Goal: Task Accomplishment & Management: Use online tool/utility

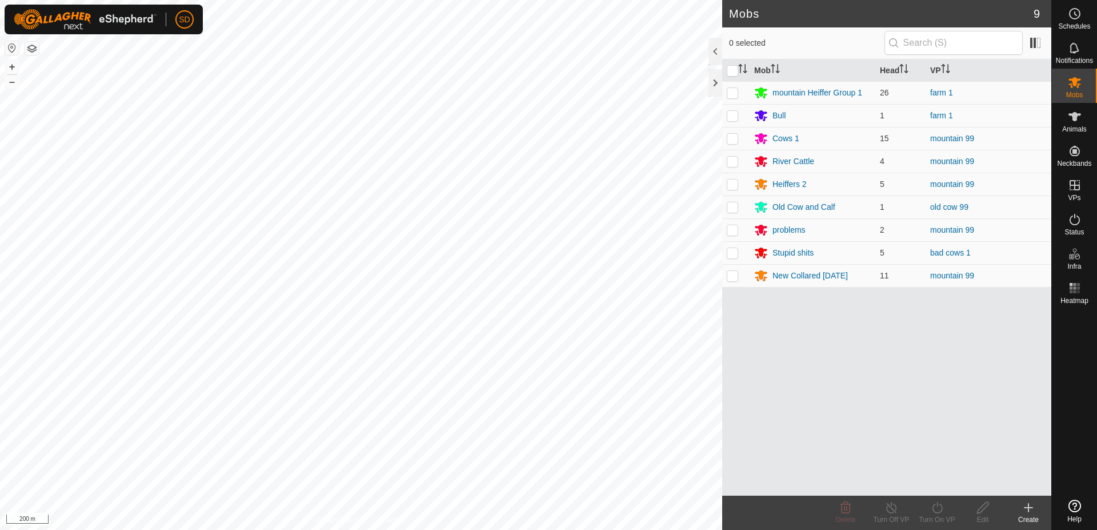
click at [1080, 129] on span "Animals" at bounding box center [1074, 129] width 25 height 7
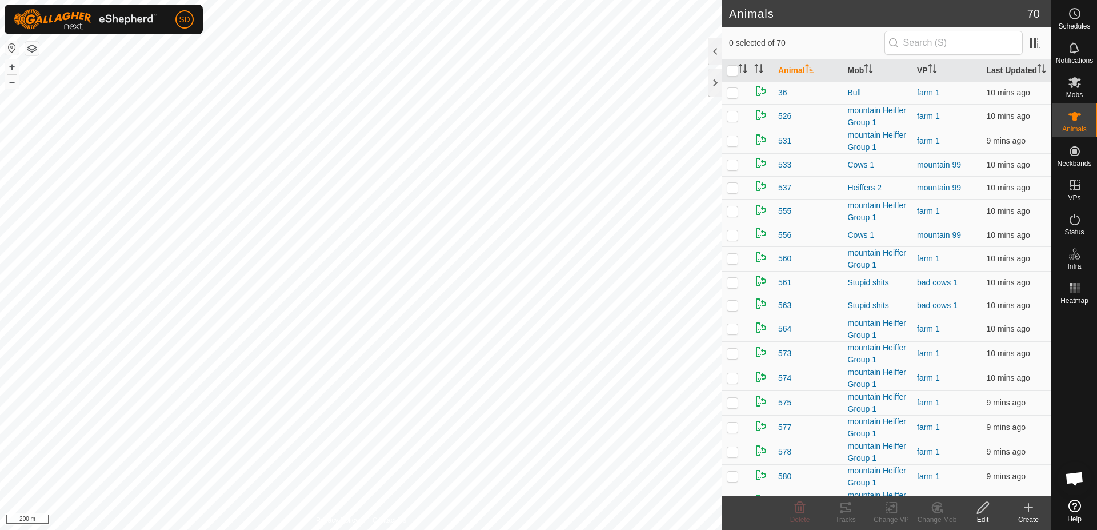
click at [1025, 515] on div "Create" at bounding box center [1028, 519] width 46 height 10
click at [1010, 486] on span "Create Single Animal" at bounding box center [972, 482] width 85 height 14
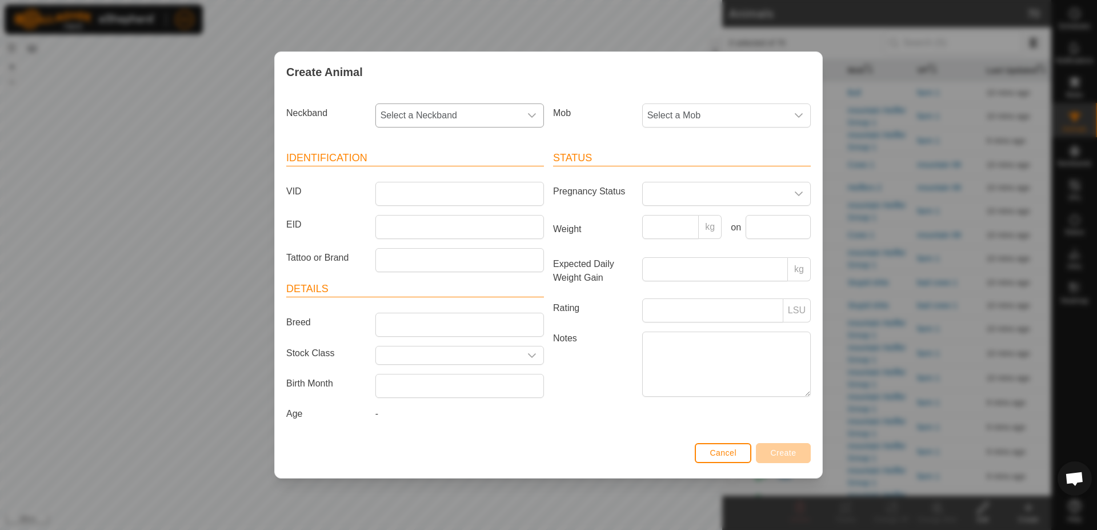
click at [528, 110] on div "dropdown trigger" at bounding box center [531, 115] width 23 height 23
type input "475"
click at [465, 171] on li "2953682475" at bounding box center [459, 174] width 167 height 23
click at [399, 191] on input "VID" at bounding box center [459, 194] width 169 height 24
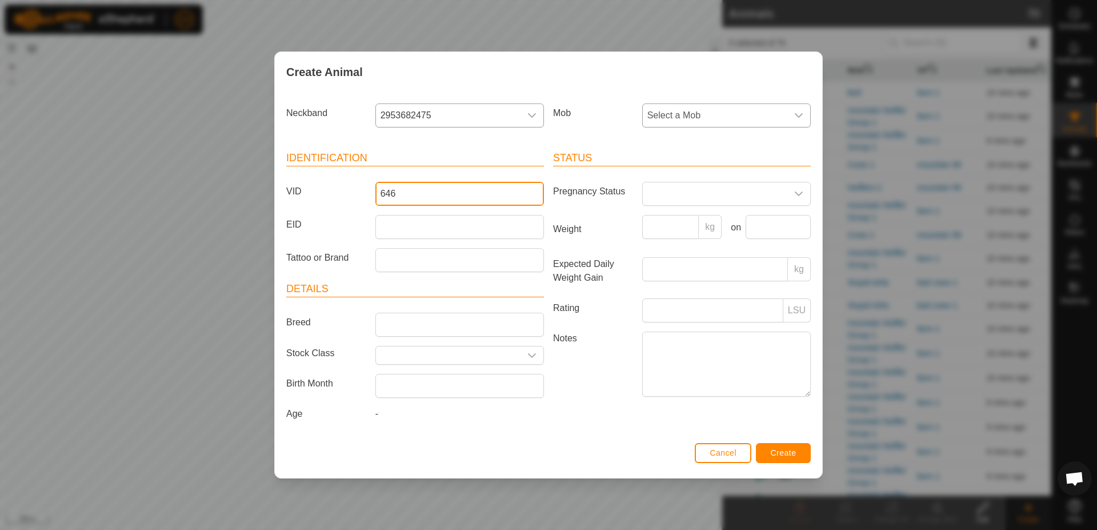
type input "646"
click at [718, 117] on span "Select a Mob" at bounding box center [715, 115] width 145 height 23
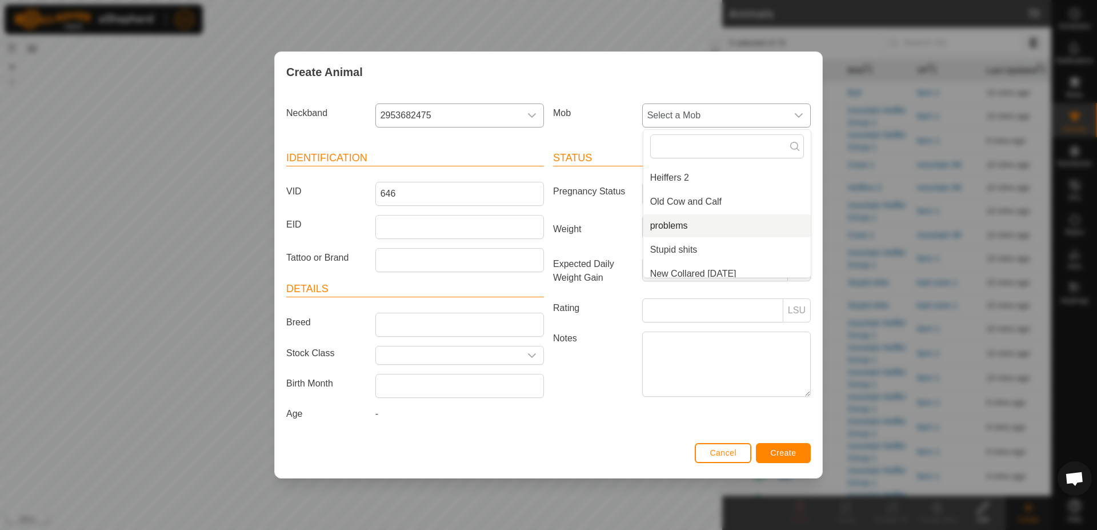
scroll to position [125, 0]
click at [724, 193] on li "Old Cow and Calf" at bounding box center [726, 193] width 167 height 23
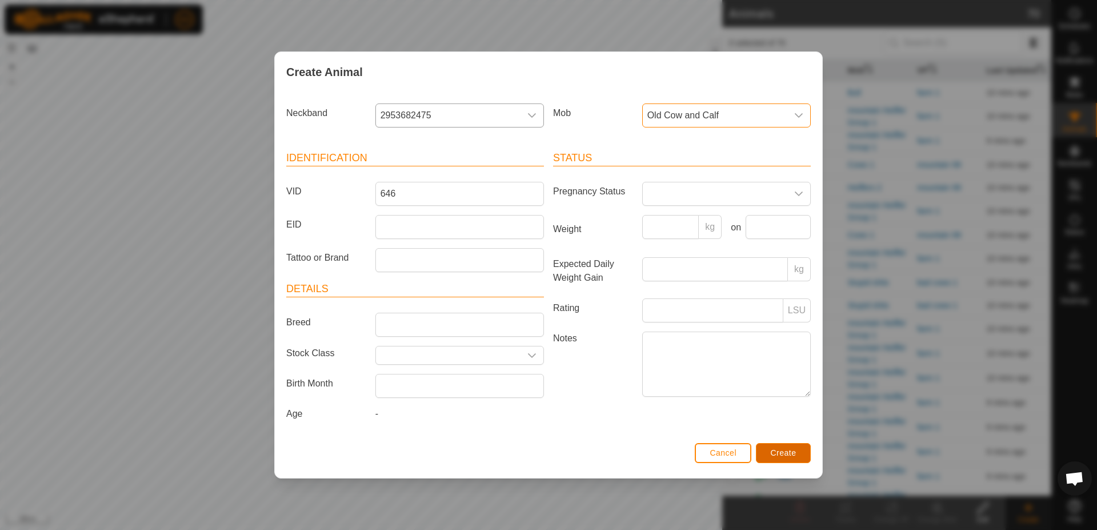
click at [773, 447] on button "Create" at bounding box center [783, 453] width 55 height 20
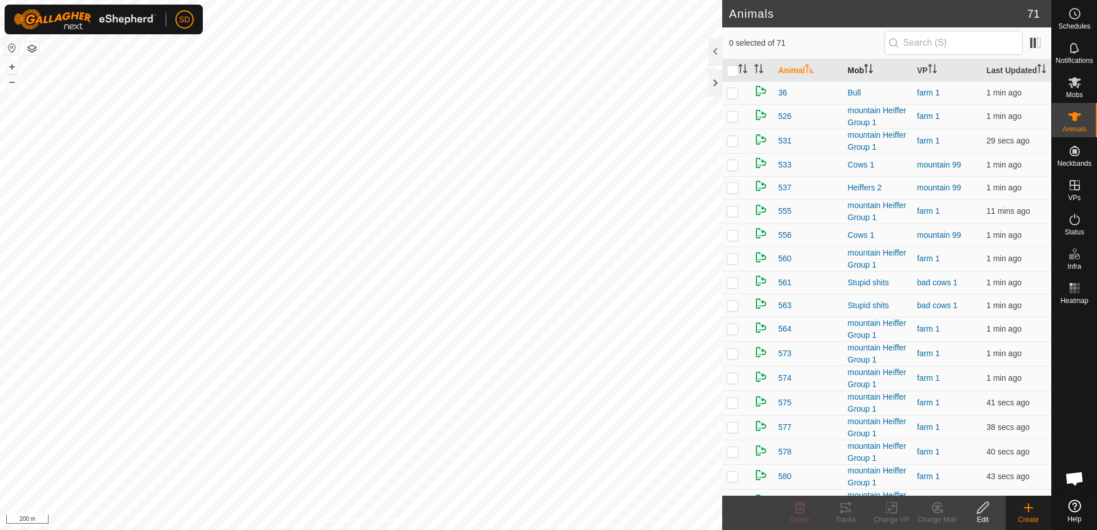
click at [847, 74] on th "Mob" at bounding box center [878, 70] width 70 height 22
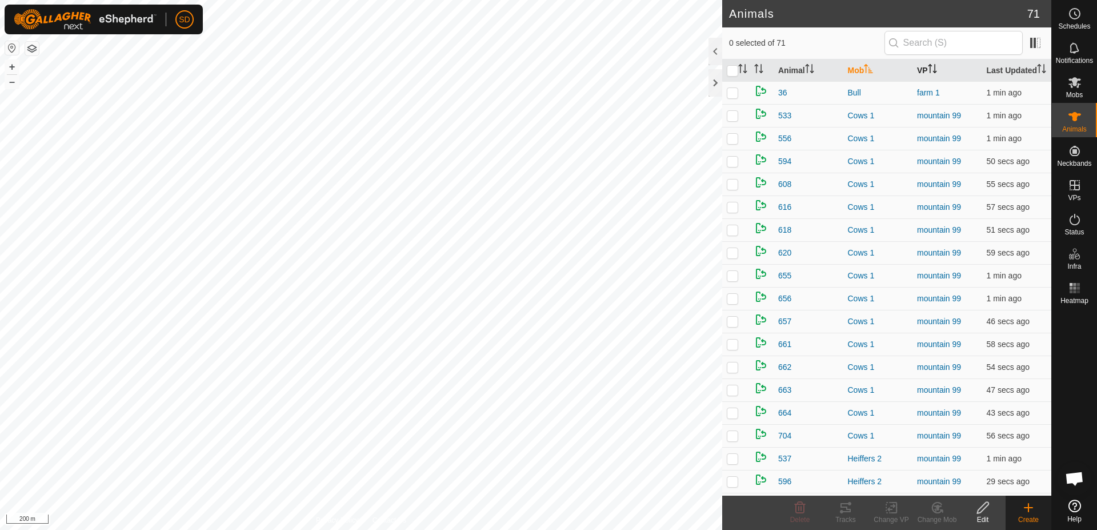
click at [928, 75] on p-sorticon "Activate to sort" at bounding box center [932, 70] width 9 height 9
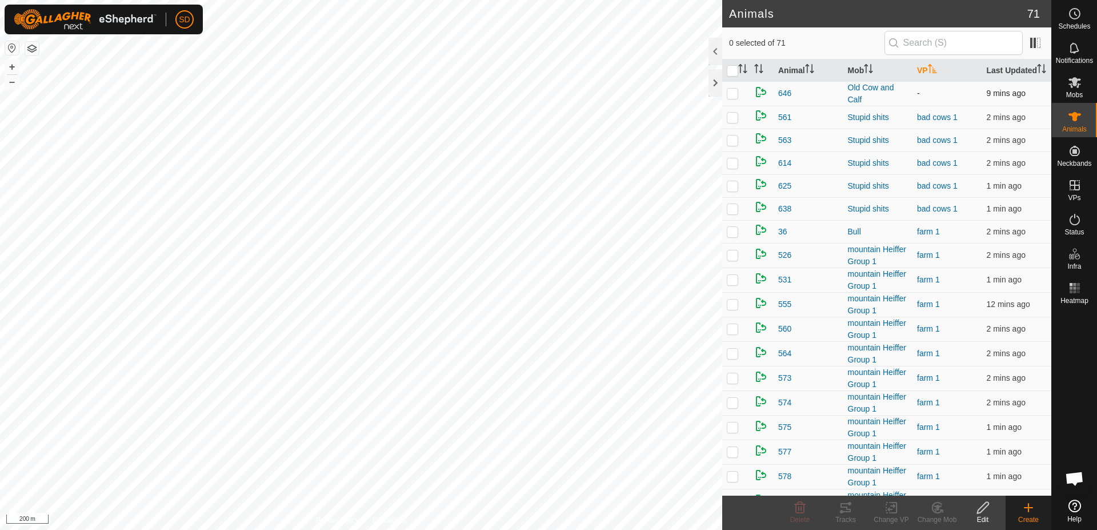
click at [737, 98] on p-checkbox at bounding box center [732, 93] width 11 height 9
checkbox input "true"
click at [1074, 84] on icon at bounding box center [1074, 82] width 13 height 11
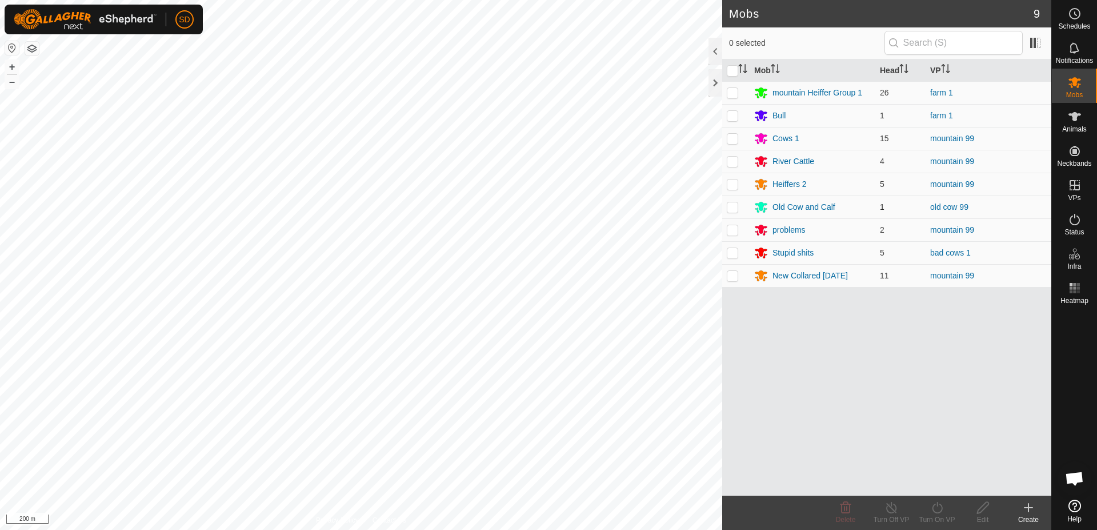
click at [736, 205] on p-checkbox at bounding box center [732, 206] width 11 height 9
click at [736, 207] on p-checkbox at bounding box center [732, 206] width 11 height 9
checkbox input "false"
click at [1083, 121] on es-animals-svg-icon at bounding box center [1074, 116] width 21 height 18
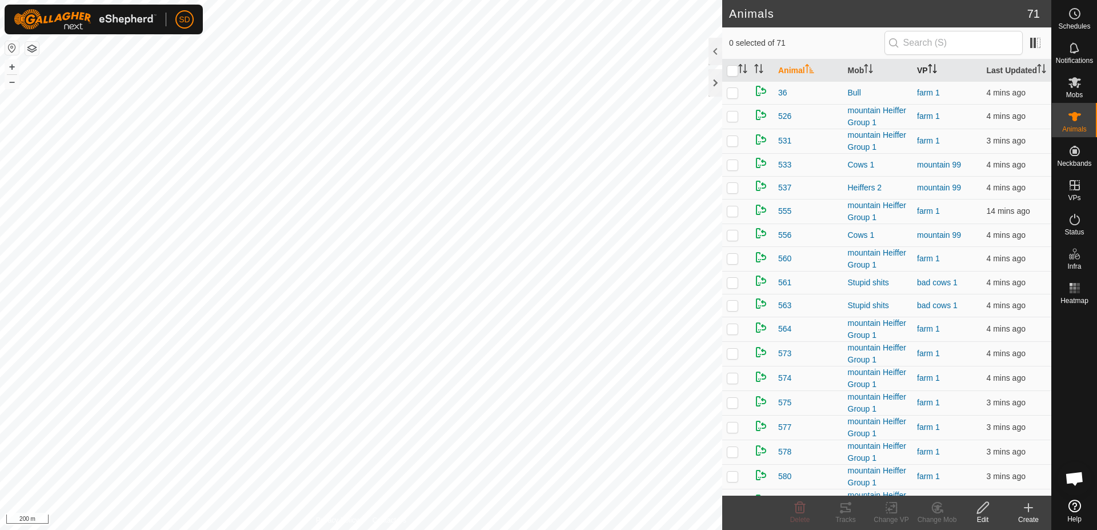
click at [924, 74] on th "VP" at bounding box center [947, 70] width 70 height 22
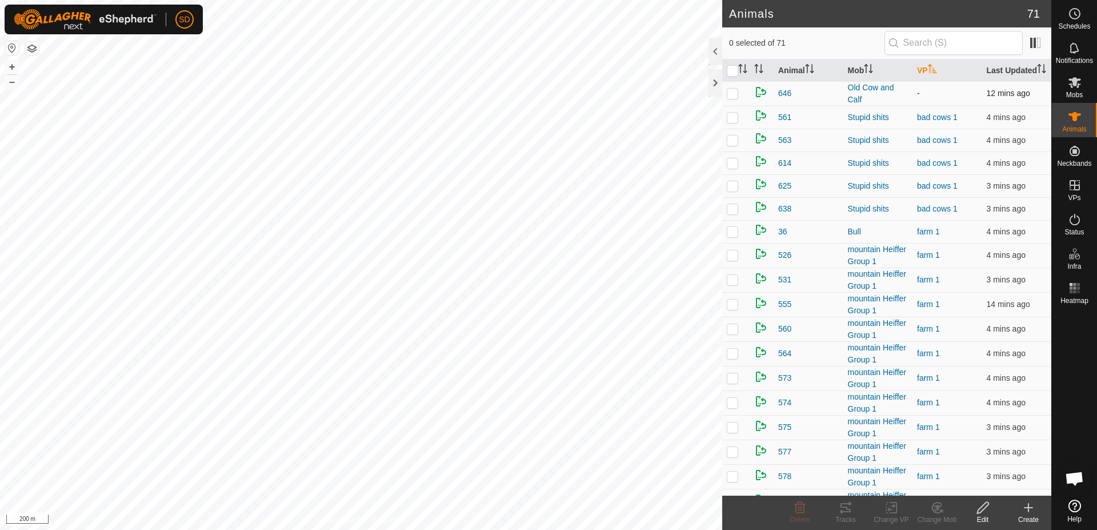
click at [731, 98] on p-checkbox at bounding box center [732, 93] width 11 height 9
checkbox input "true"
click at [892, 511] on icon at bounding box center [891, 507] width 14 height 14
click at [921, 457] on link "Choose VP..." at bounding box center [925, 458] width 113 height 23
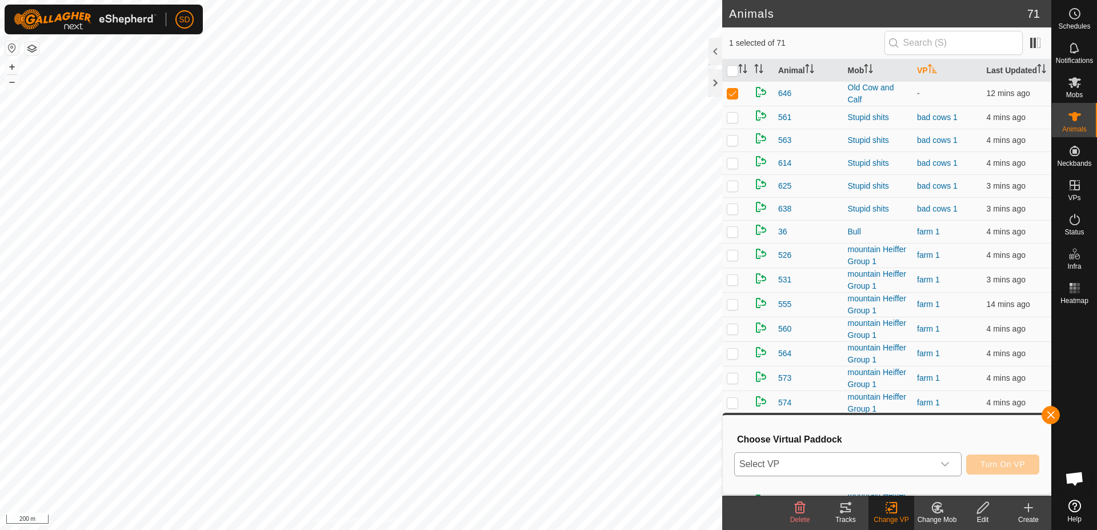
click at [905, 462] on span "Select VP" at bounding box center [834, 463] width 199 height 23
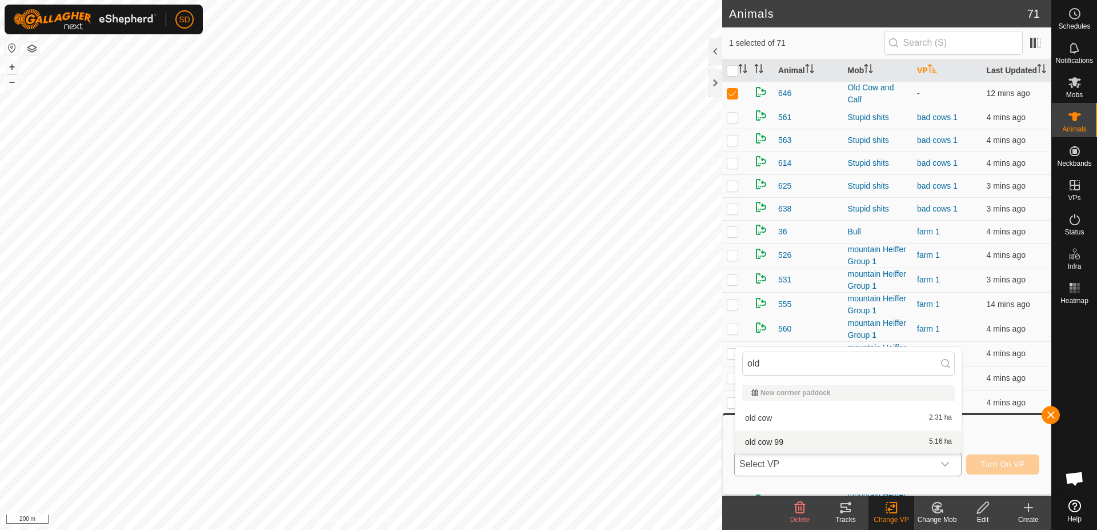
type input "old"
click at [905, 438] on li "old cow 99 5.16 ha" at bounding box center [848, 441] width 226 height 23
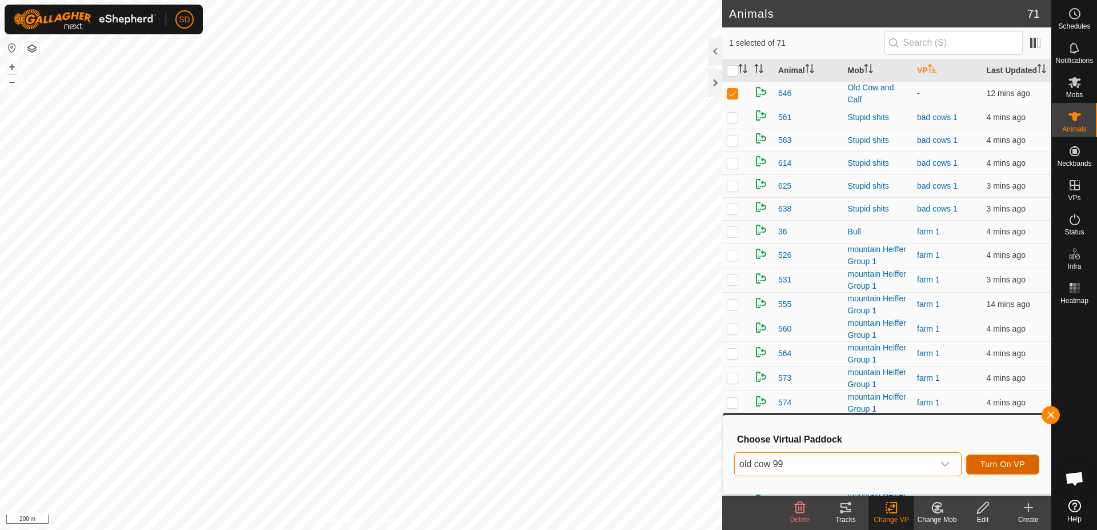
click at [993, 463] on span "Turn On VP" at bounding box center [1002, 463] width 45 height 9
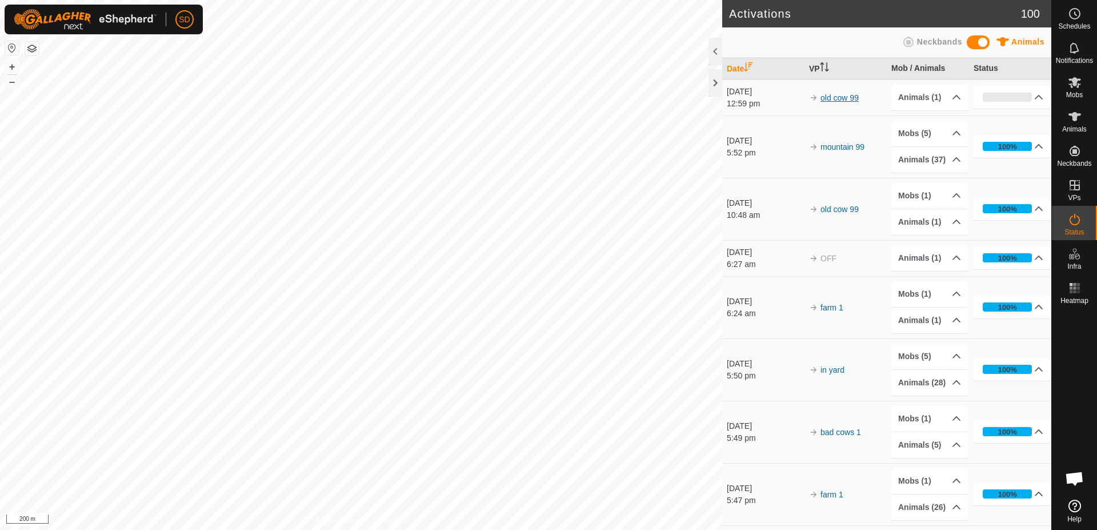
click at [840, 95] on link "old cow 99" at bounding box center [839, 97] width 38 height 9
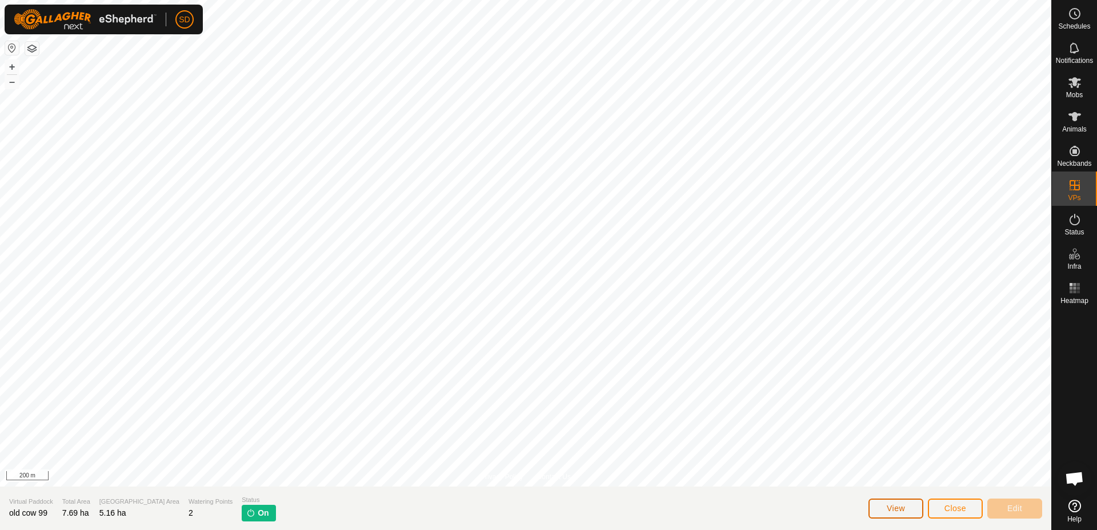
click at [902, 511] on span "View" at bounding box center [896, 507] width 18 height 9
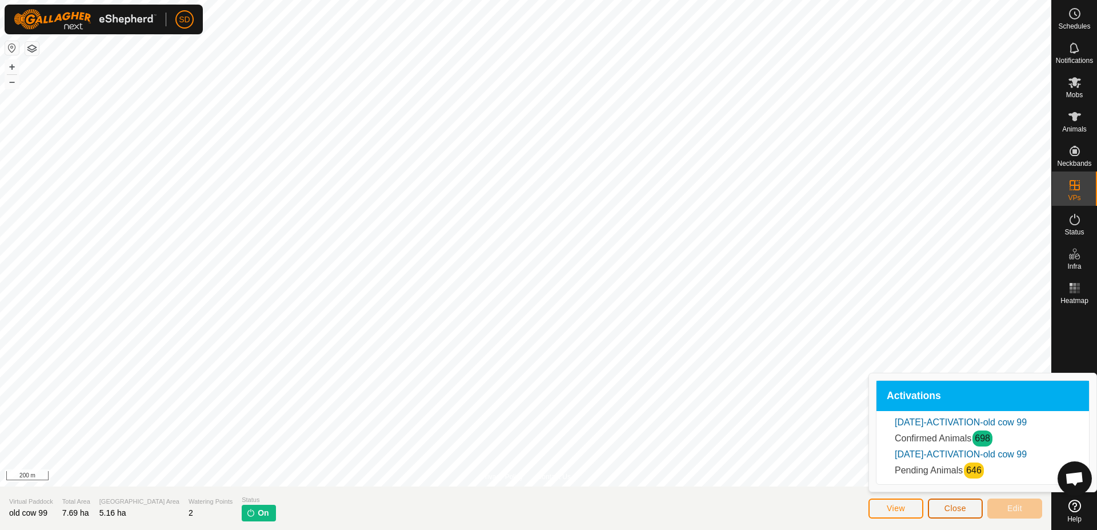
click at [969, 512] on button "Close" at bounding box center [955, 508] width 55 height 20
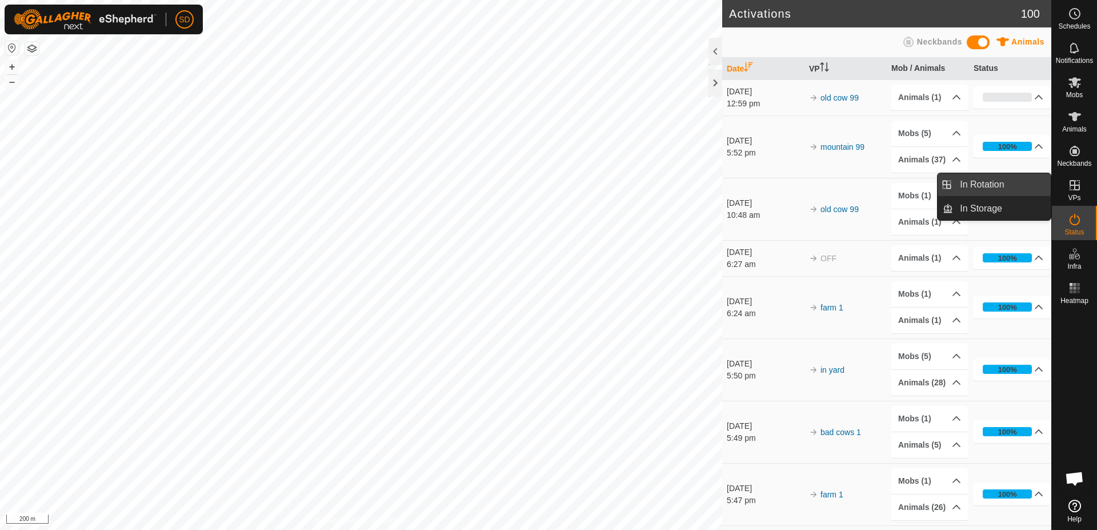
click at [1019, 181] on link "In Rotation" at bounding box center [1002, 184] width 98 height 23
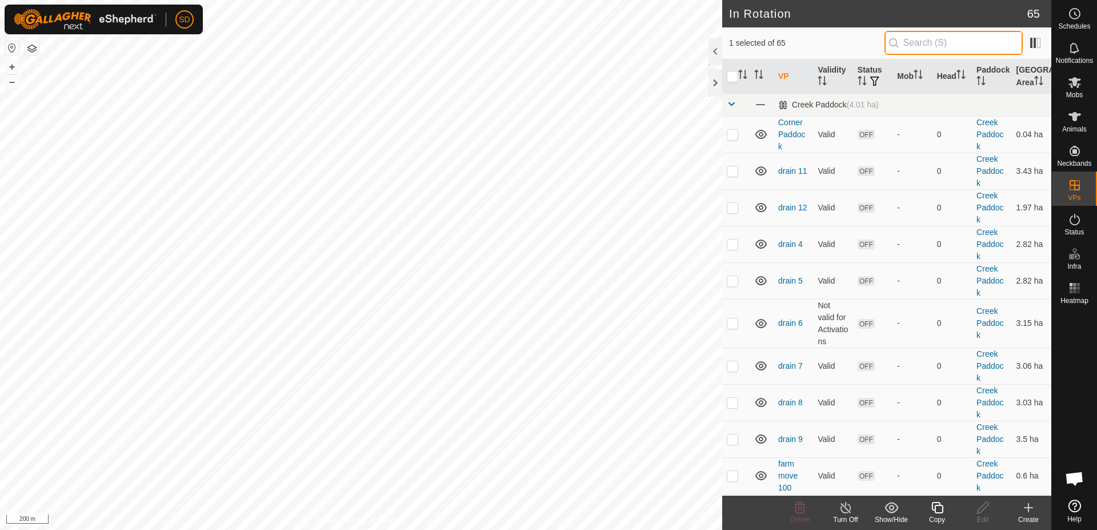
click at [941, 39] on input "text" at bounding box center [953, 43] width 138 height 24
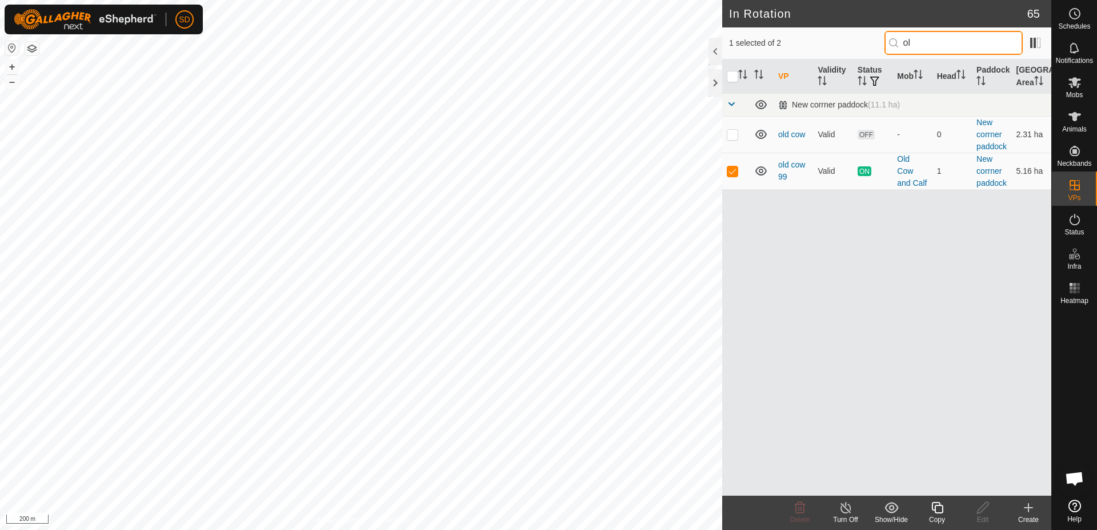
type input "old"
click at [933, 510] on icon at bounding box center [936, 507] width 11 height 11
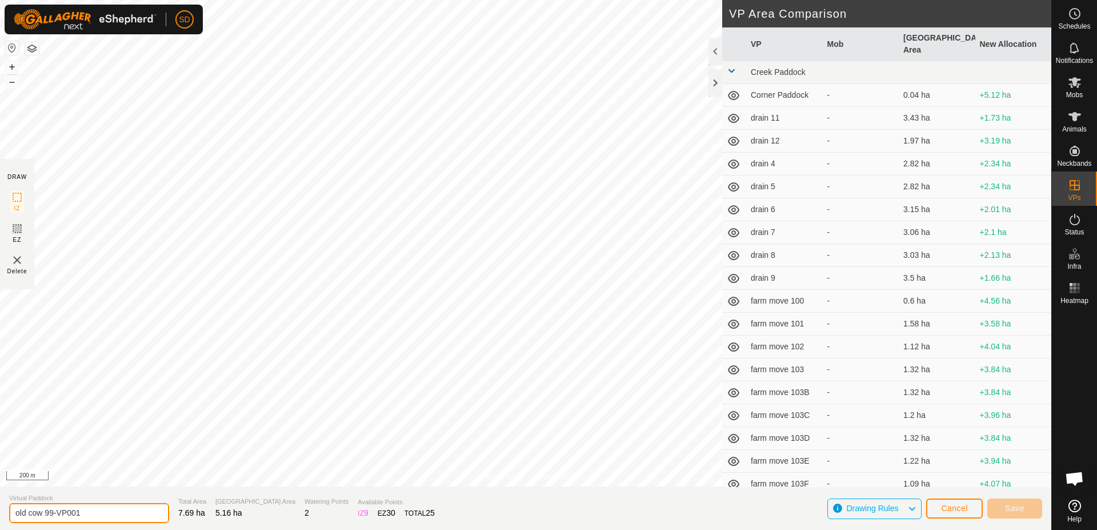
drag, startPoint x: 81, startPoint y: 511, endPoint x: 45, endPoint y: 512, distance: 36.0
click at [45, 512] on input "old cow 99-VP001" at bounding box center [89, 513] width 160 height 20
type input "old cow 100"
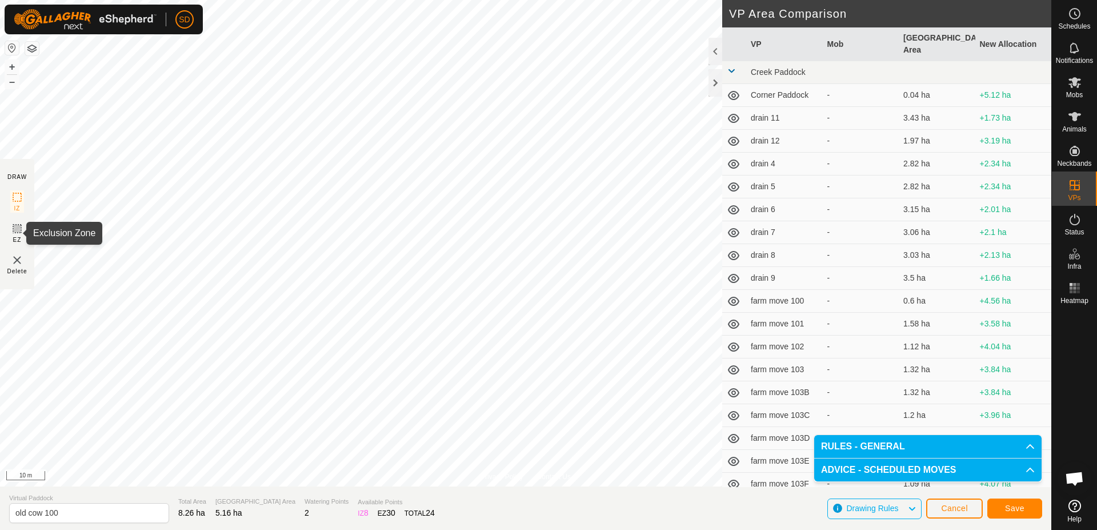
click at [19, 231] on icon at bounding box center [17, 229] width 14 height 14
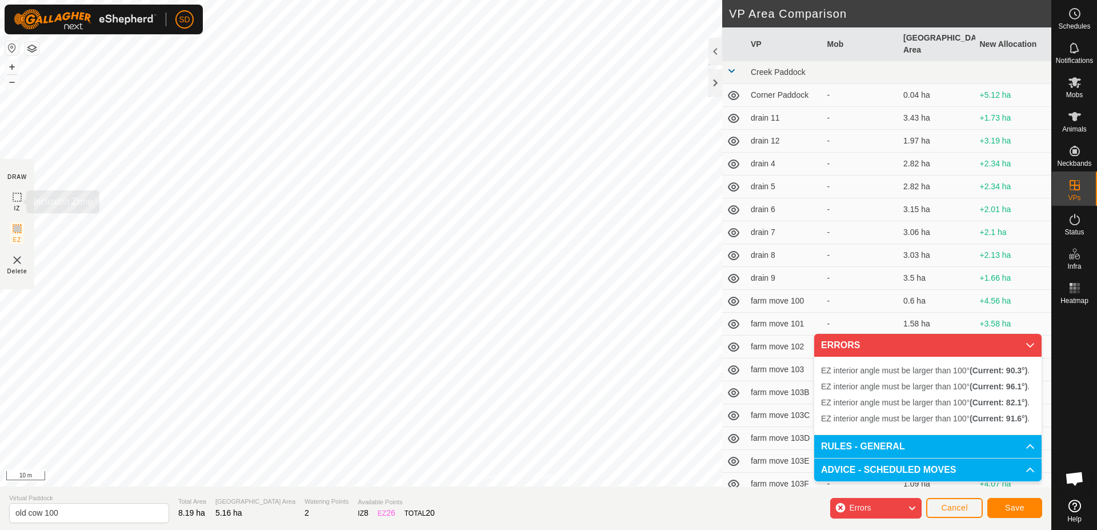
click at [18, 201] on icon at bounding box center [17, 197] width 14 height 14
click at [20, 231] on icon at bounding box center [17, 228] width 7 height 7
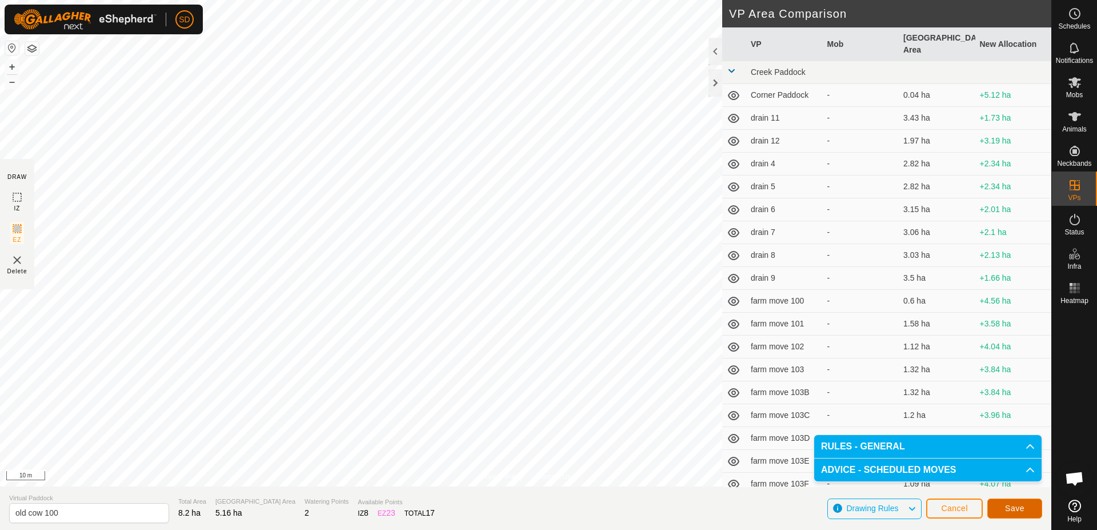
click at [1015, 515] on button "Save" at bounding box center [1014, 508] width 55 height 20
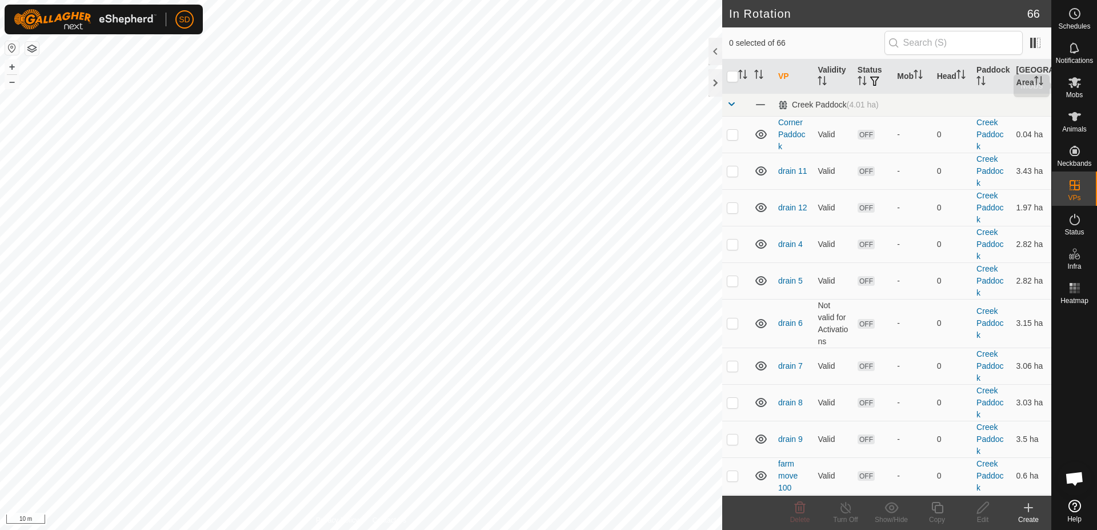
click at [1073, 87] on icon at bounding box center [1075, 82] width 14 height 14
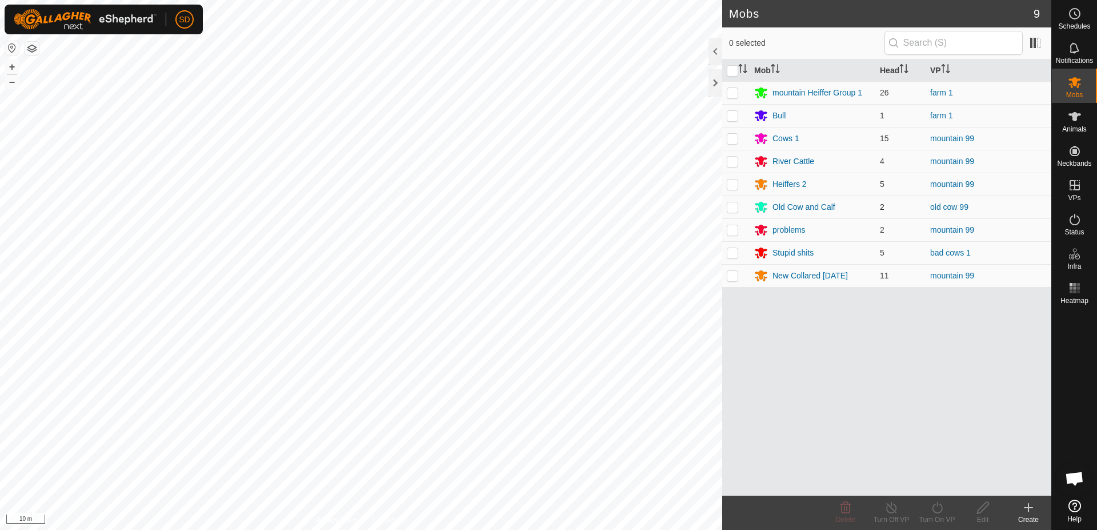
click at [731, 209] on p-checkbox at bounding box center [732, 206] width 11 height 9
checkbox input "true"
click at [940, 512] on icon at bounding box center [937, 507] width 14 height 14
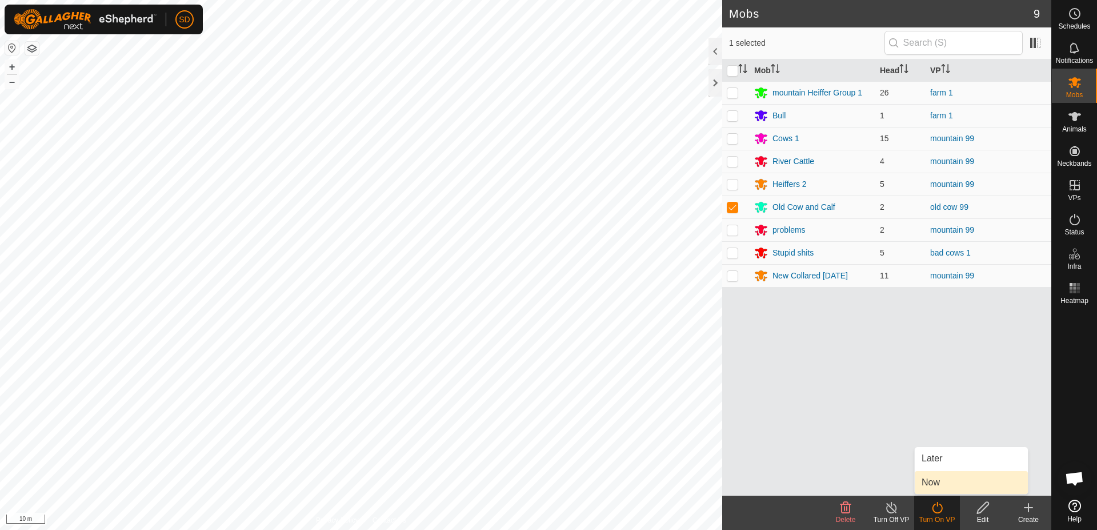
click at [940, 478] on link "Now" at bounding box center [971, 482] width 113 height 23
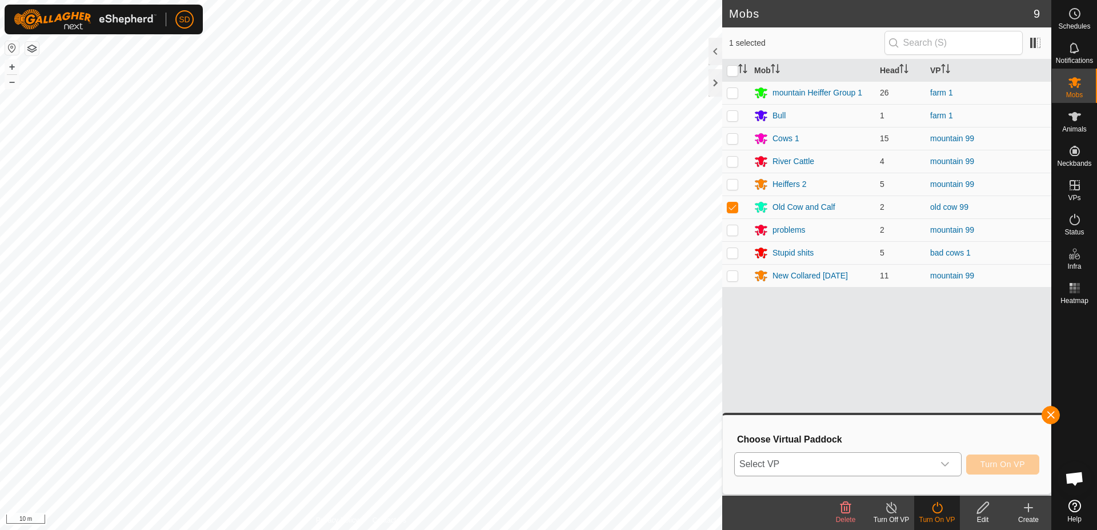
click at [879, 471] on span "Select VP" at bounding box center [834, 463] width 199 height 23
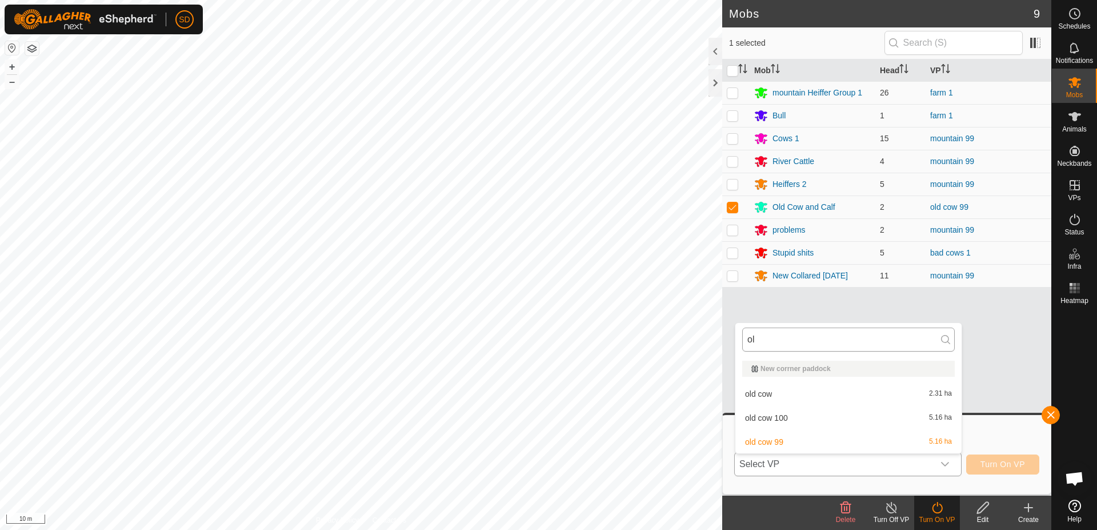
type input "old"
click at [786, 421] on span "old cow 100" at bounding box center [766, 418] width 43 height 8
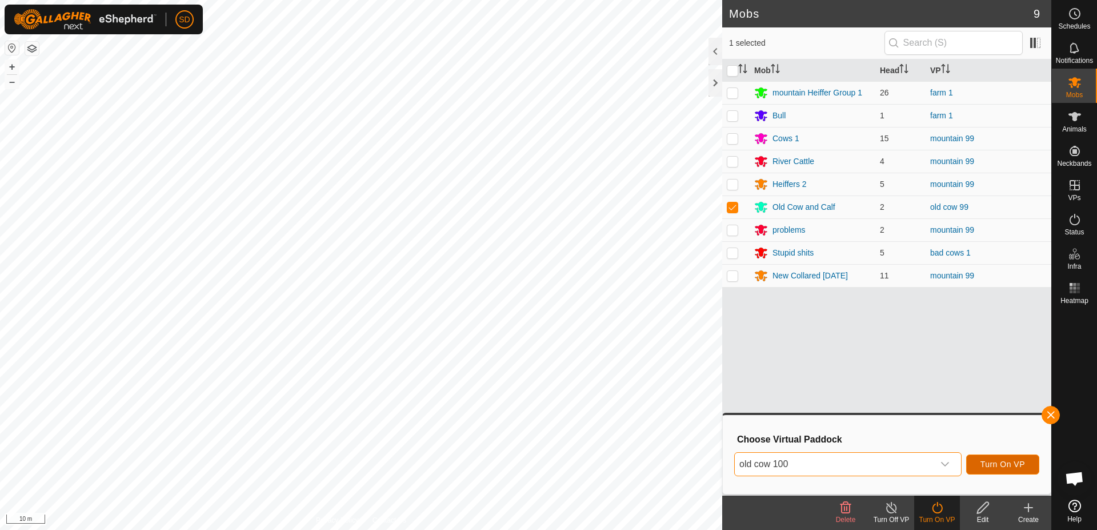
click at [1008, 464] on span "Turn On VP" at bounding box center [1002, 463] width 45 height 9
